Goal: Navigation & Orientation: Find specific page/section

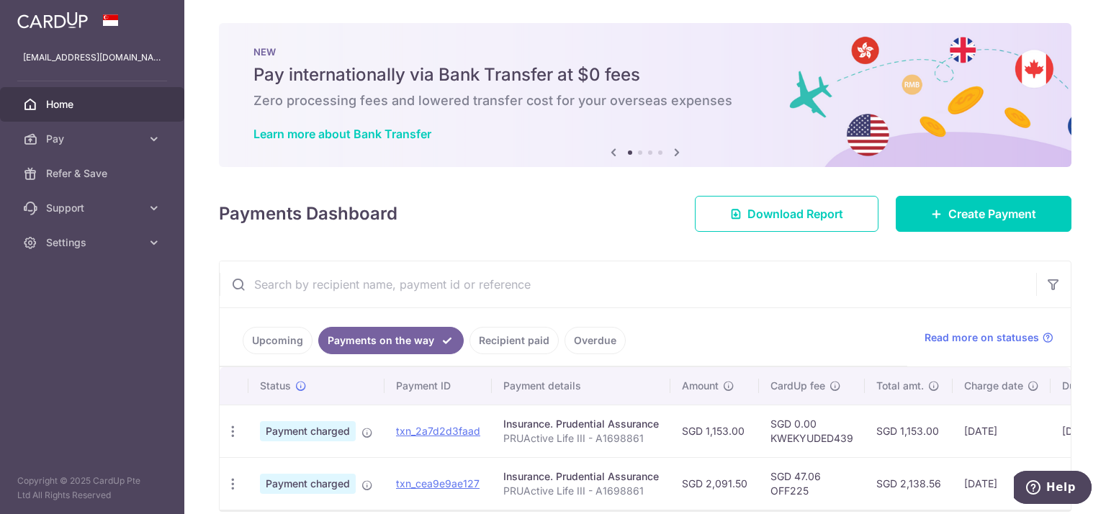
drag, startPoint x: 919, startPoint y: 1, endPoint x: 273, endPoint y: 343, distance: 730.8
click at [273, 343] on link "Upcoming" at bounding box center [278, 340] width 70 height 27
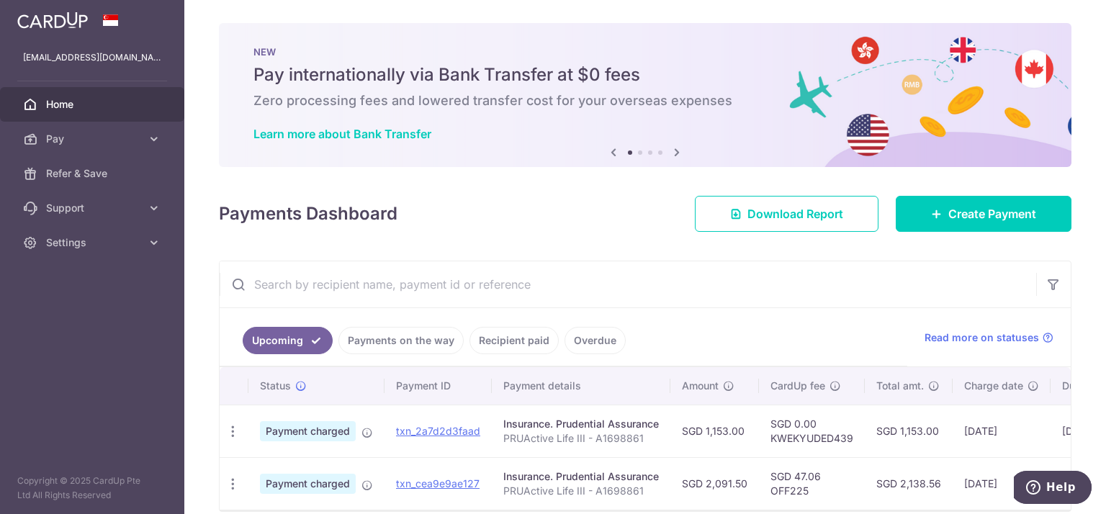
click at [400, 335] on link "Payments on the way" at bounding box center [401, 340] width 125 height 27
